Goal: Use online tool/utility: Utilize a website feature to perform a specific function

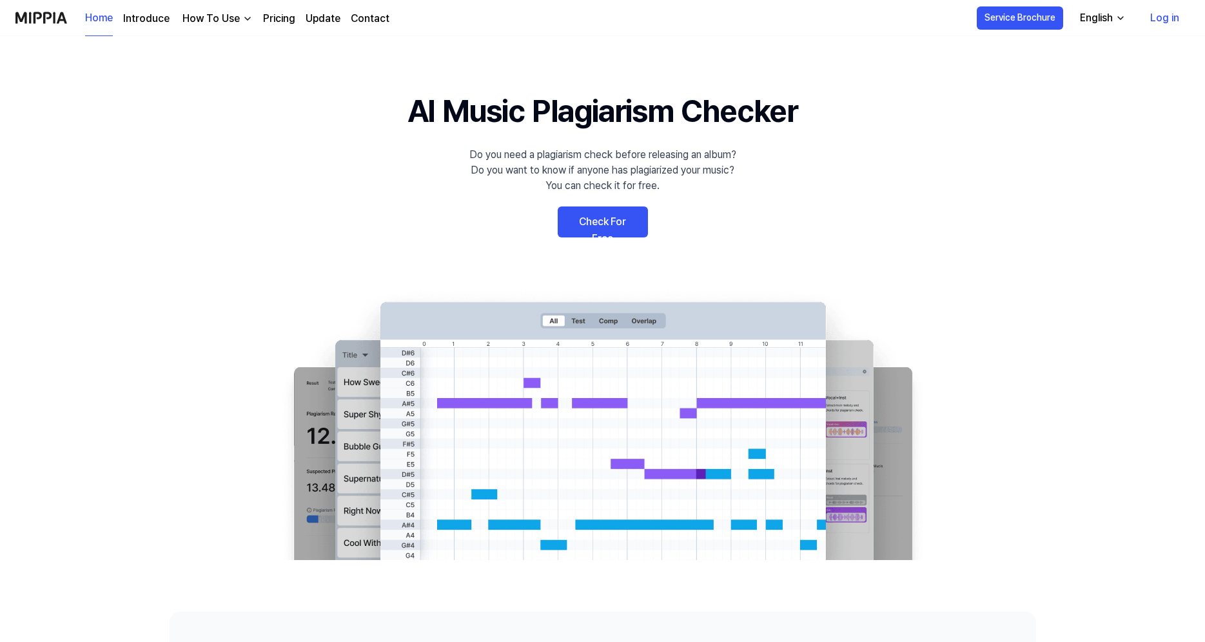
click at [620, 224] on link "Check For Free" at bounding box center [603, 221] width 90 height 31
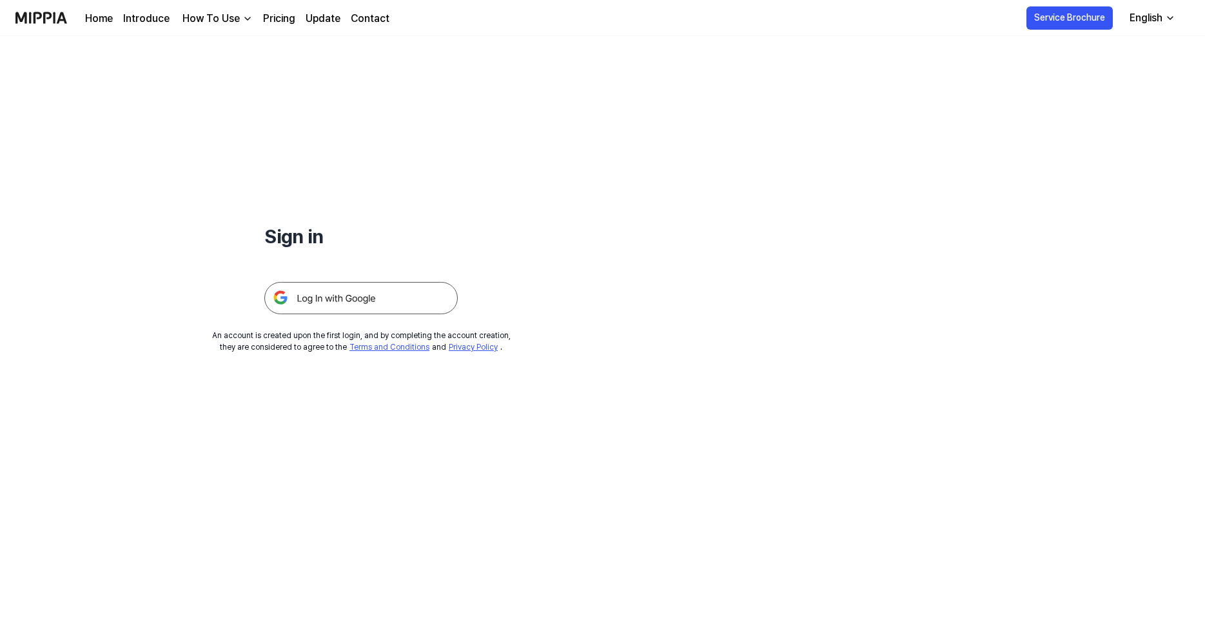
click at [348, 291] on img at bounding box center [360, 298] width 193 height 32
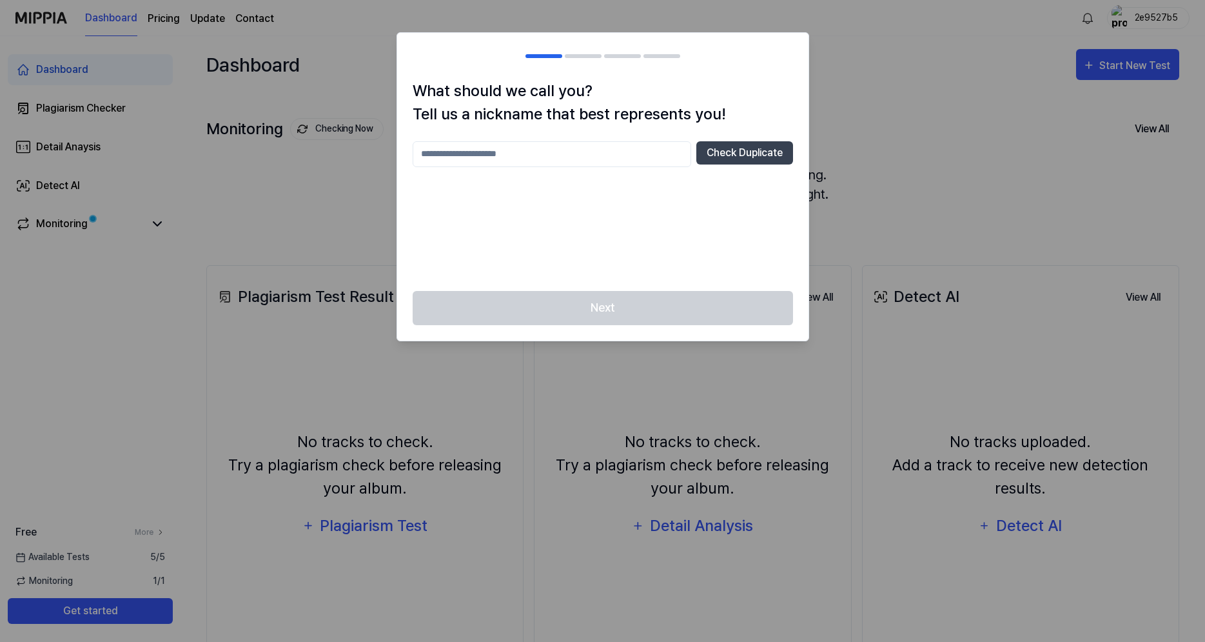
click at [608, 153] on input "text" at bounding box center [552, 154] width 279 height 26
type input "*********"
click at [727, 163] on button "Check Duplicate" at bounding box center [744, 152] width 97 height 23
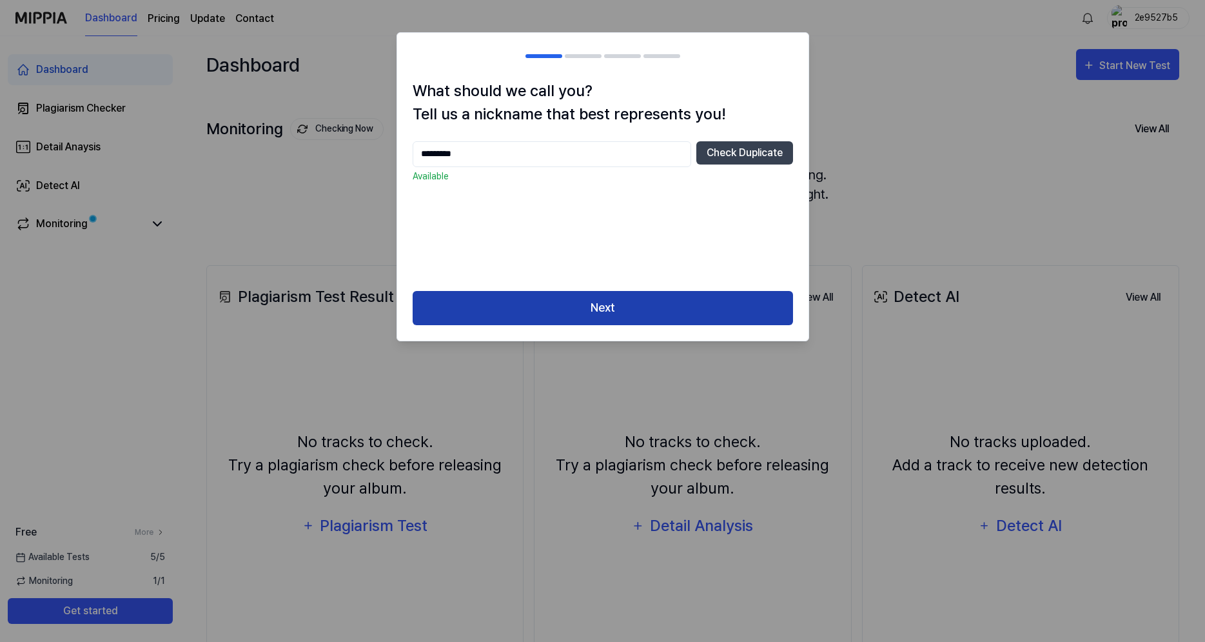
click at [605, 317] on button "Next" at bounding box center [603, 308] width 380 height 34
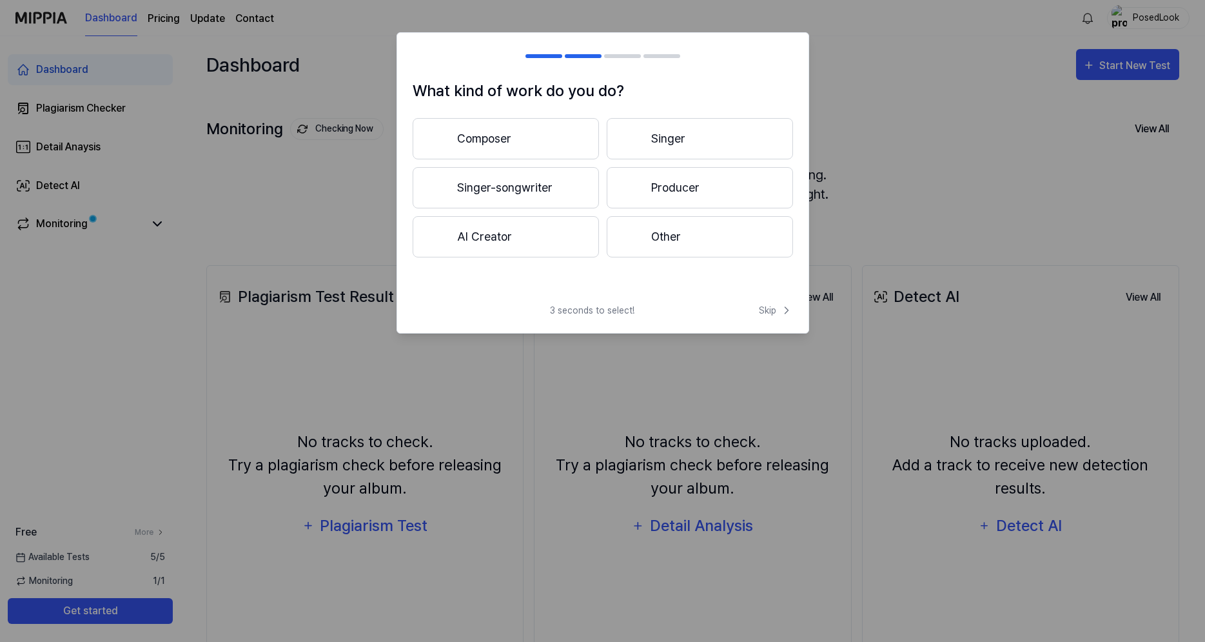
click at [671, 187] on button "Producer" at bounding box center [700, 187] width 186 height 41
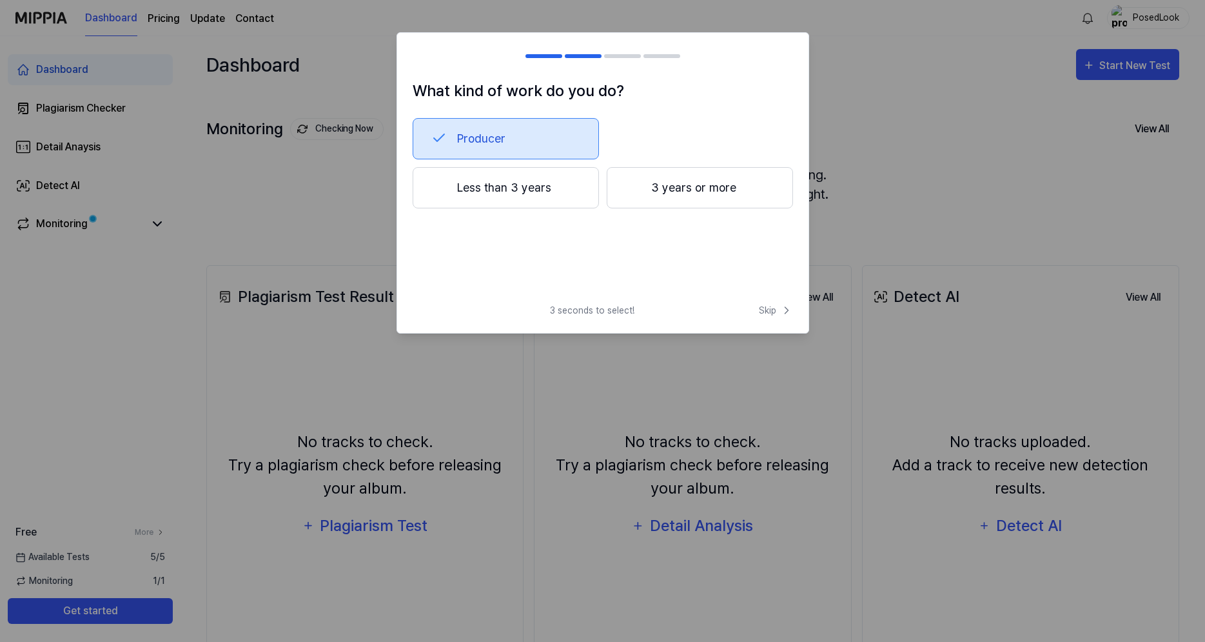
click at [528, 201] on button "Less than 3 years" at bounding box center [506, 187] width 186 height 41
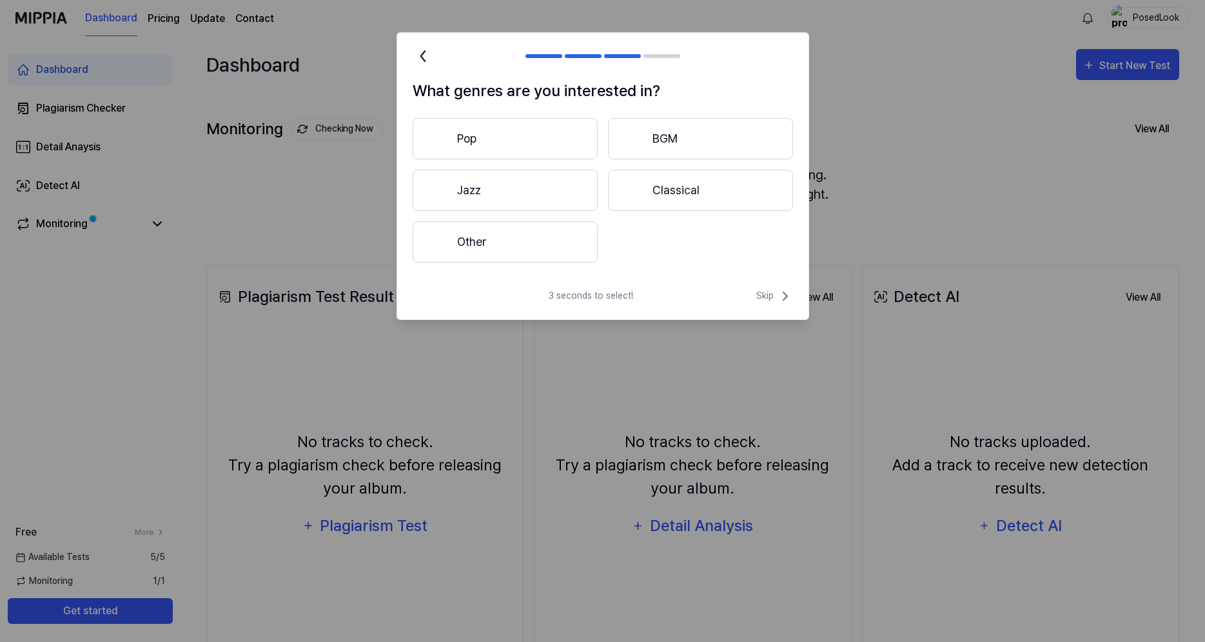
click at [537, 252] on button "Other" at bounding box center [505, 241] width 185 height 41
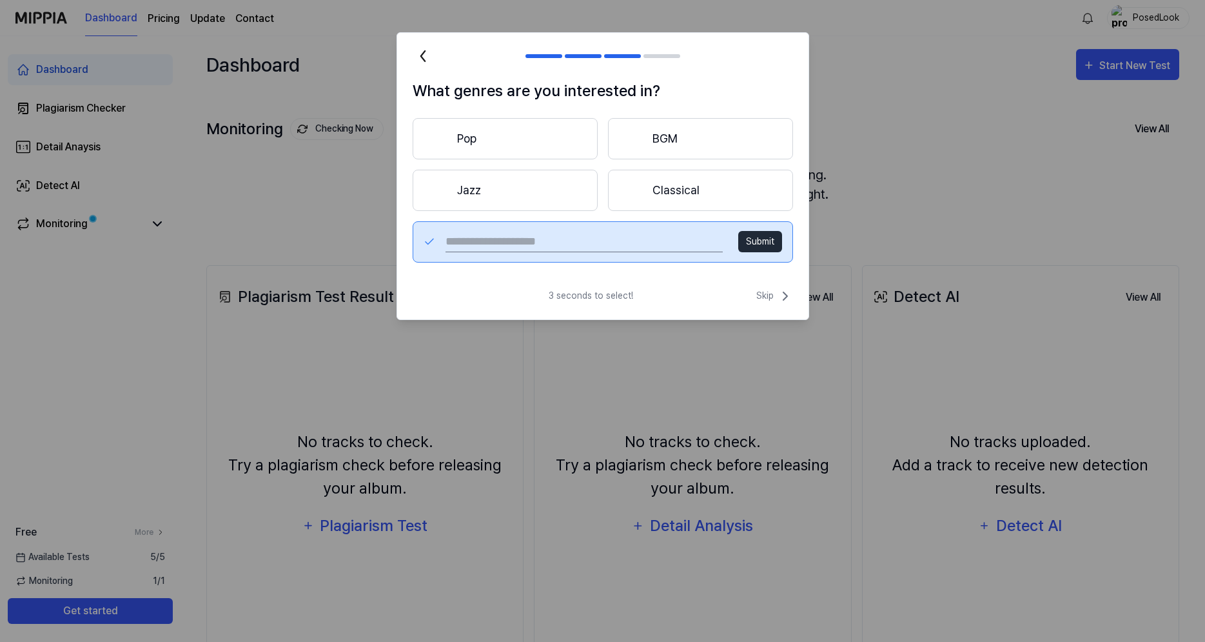
click at [506, 137] on button "Pop" at bounding box center [505, 138] width 185 height 41
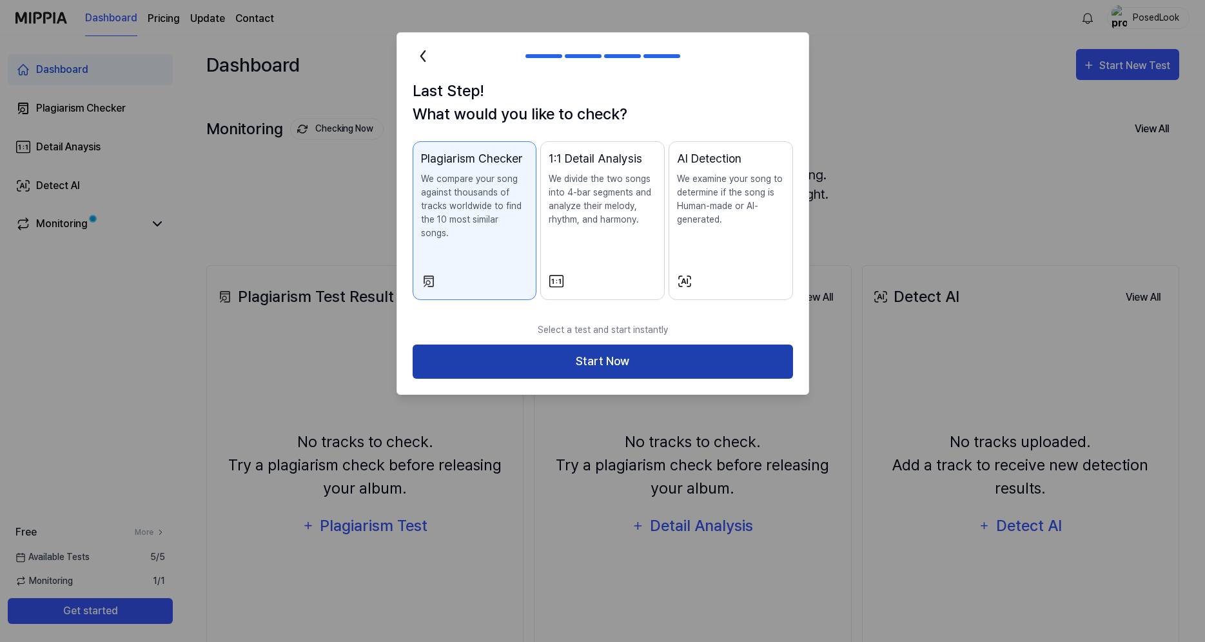
click at [587, 346] on button "Start Now" at bounding box center [603, 361] width 380 height 34
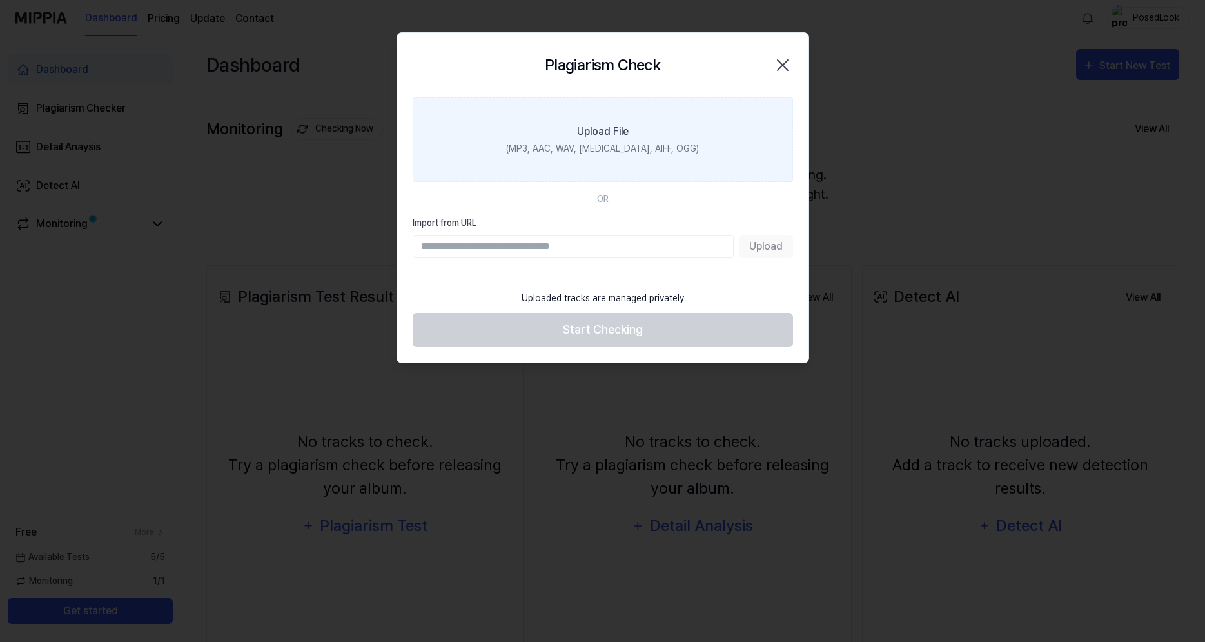
click at [576, 119] on label "Upload File (MP3, AAC, WAV, [MEDICAL_DATA], AIFF, OGG)" at bounding box center [603, 139] width 380 height 84
click at [0, 0] on input "Upload File (MP3, AAC, WAV, [MEDICAL_DATA], AIFF, OGG)" at bounding box center [0, 0] width 0 height 0
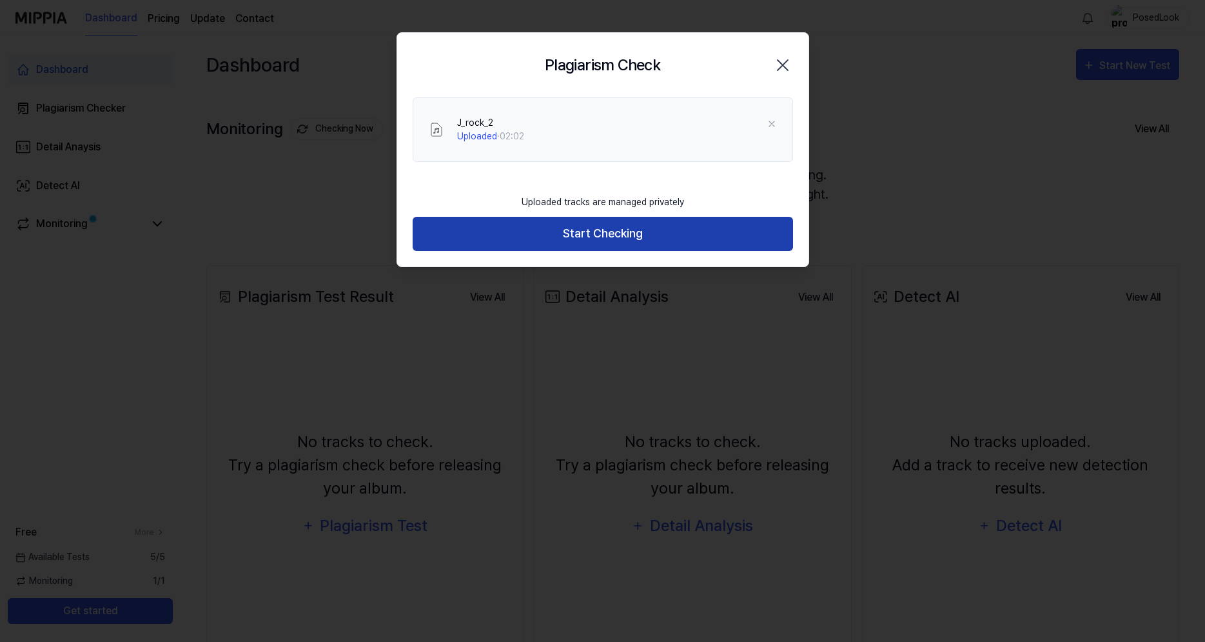
click at [569, 232] on button "Start Checking" at bounding box center [603, 234] width 380 height 34
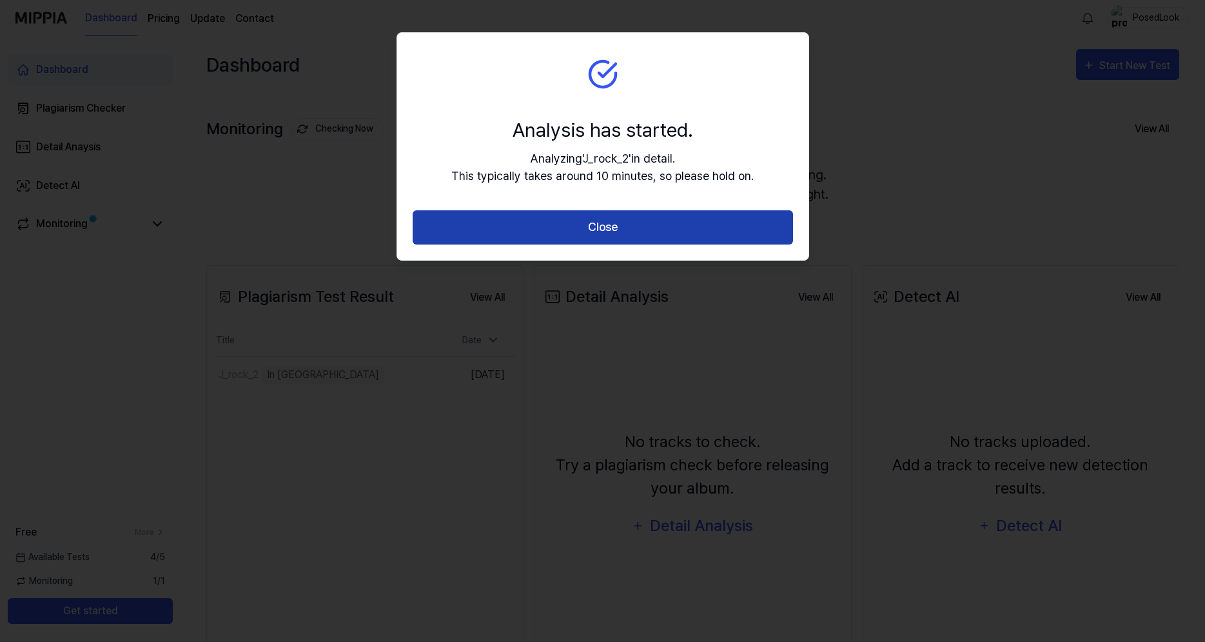
click at [636, 221] on button "Close" at bounding box center [603, 227] width 380 height 34
